Goal: Information Seeking & Learning: Understand process/instructions

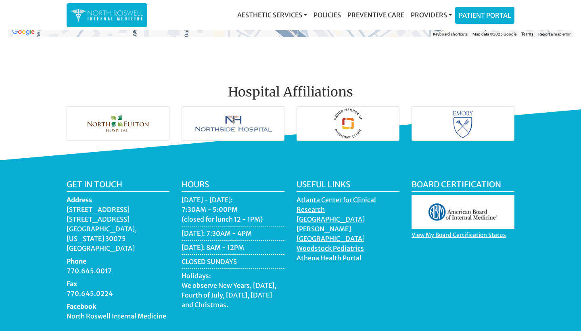
scroll to position [1167, 0]
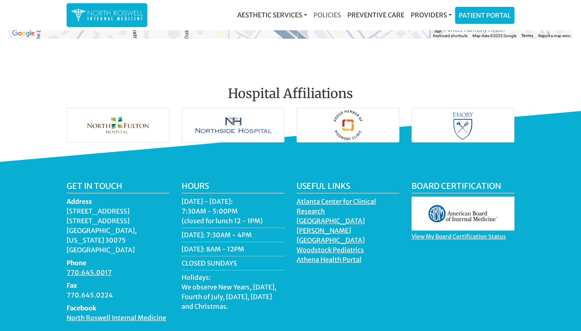
click at [325, 12] on link "Policies" at bounding box center [327, 15] width 34 height 16
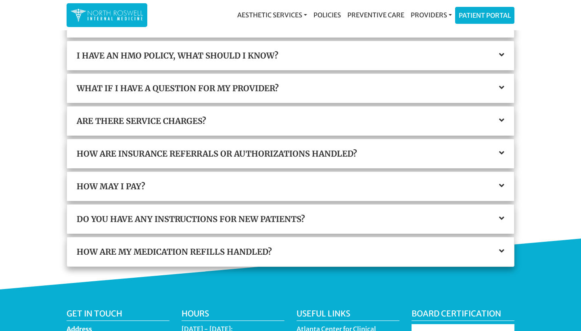
scroll to position [188, 0]
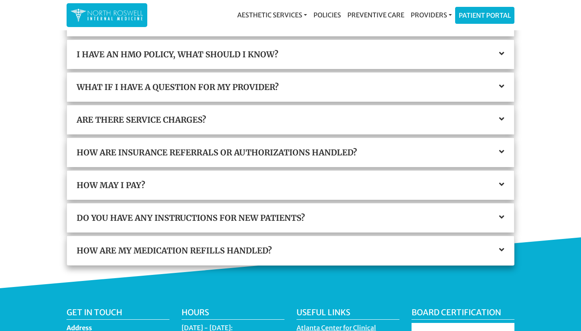
click at [253, 209] on div "Do you have any instructions for new patients?" at bounding box center [290, 217] width 447 height 29
click at [263, 219] on h3 "Do you have any instructions for new patients?" at bounding box center [291, 218] width 428 height 10
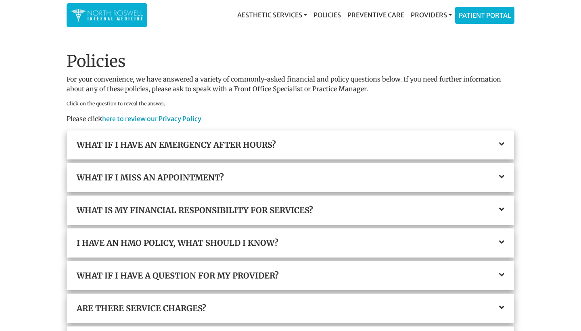
scroll to position [0, 0]
click at [127, 11] on img at bounding box center [107, 15] width 73 height 16
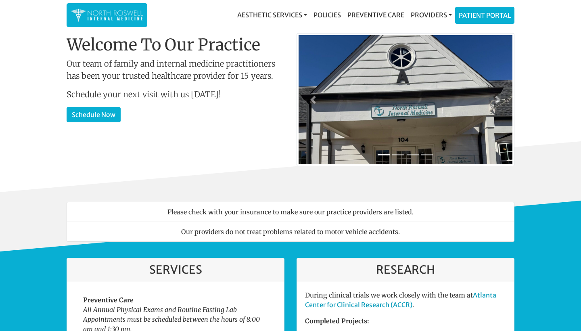
scroll to position [21, 0]
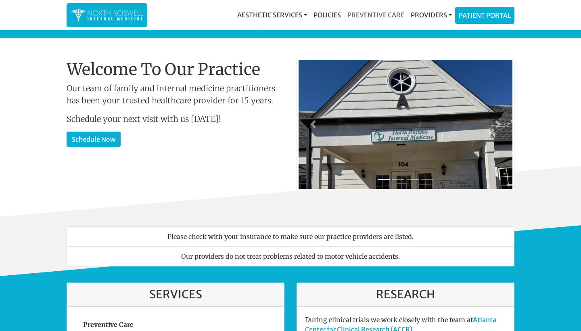
click at [384, 15] on link "Preventive Care" at bounding box center [375, 15] width 63 height 16
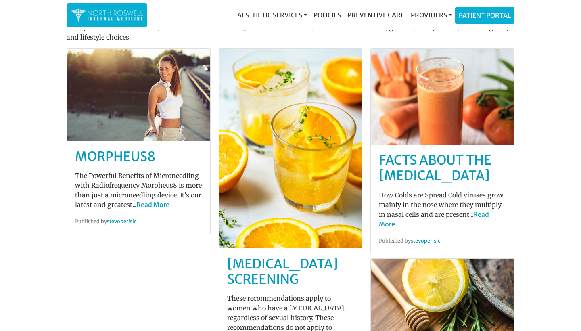
scroll to position [31, 0]
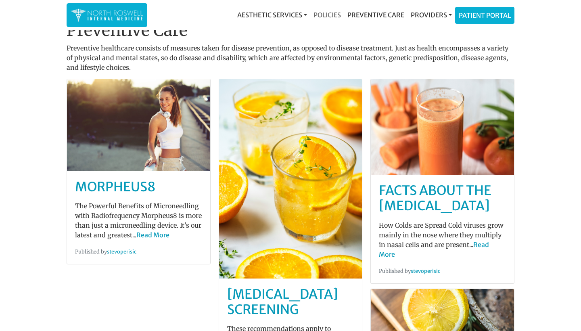
click at [331, 15] on link "Policies" at bounding box center [327, 15] width 34 height 16
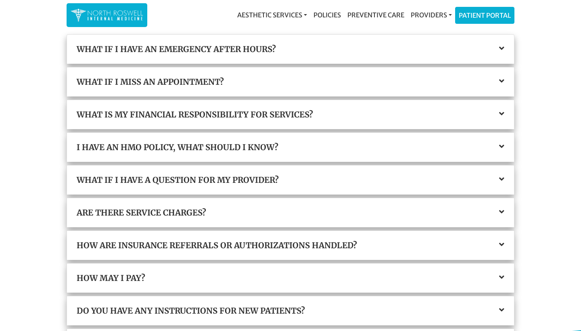
scroll to position [98, 0]
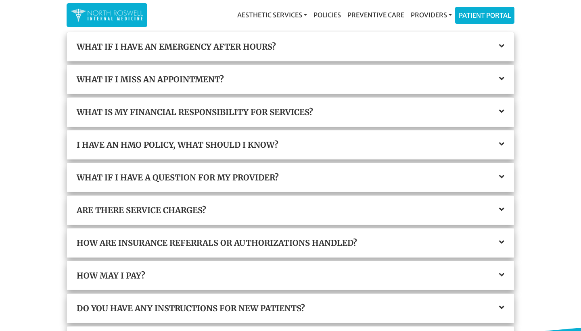
click at [501, 110] on icon at bounding box center [501, 111] width 5 height 8
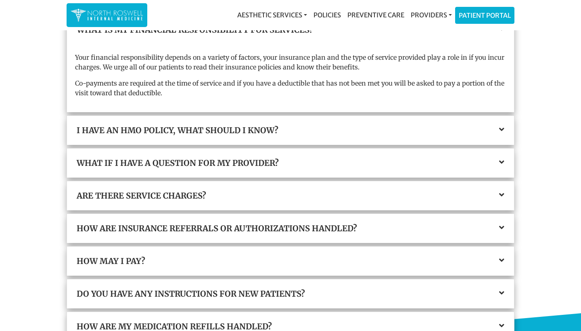
scroll to position [199, 0]
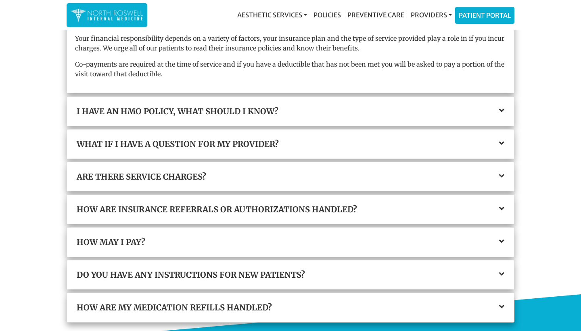
click at [502, 110] on icon at bounding box center [501, 110] width 5 height 8
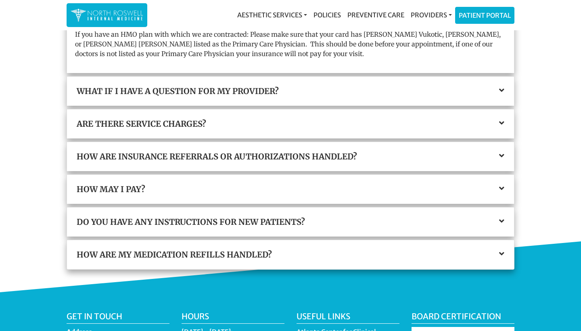
scroll to position [241, 0]
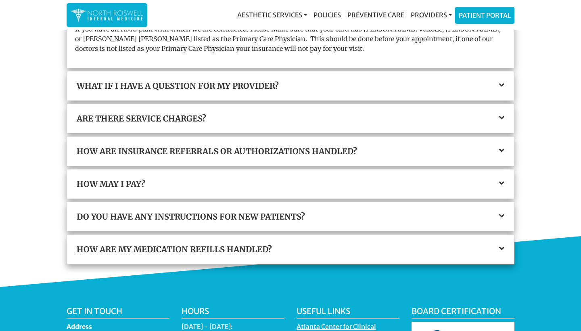
click at [507, 118] on div "Are there service charges?" at bounding box center [290, 118] width 447 height 29
click at [501, 118] on icon at bounding box center [501, 118] width 5 height 8
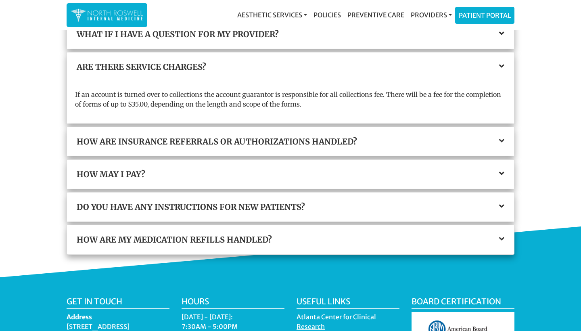
click at [502, 141] on icon at bounding box center [501, 141] width 5 height 8
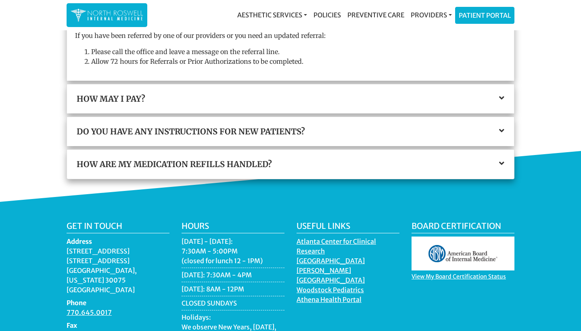
scroll to position [361, 0]
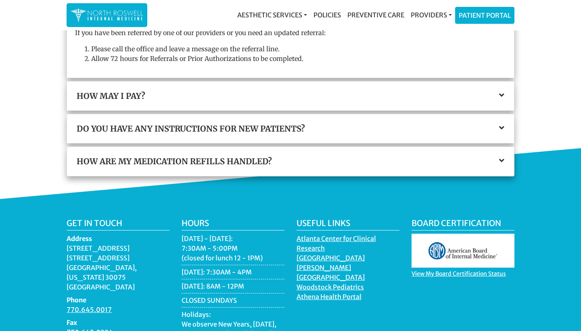
click at [503, 94] on icon at bounding box center [501, 95] width 5 height 8
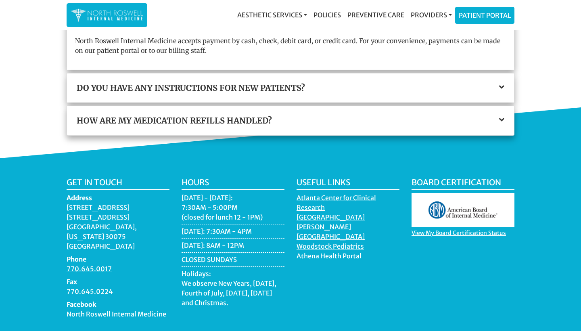
scroll to position [361, 0]
